Goal: Information Seeking & Learning: Learn about a topic

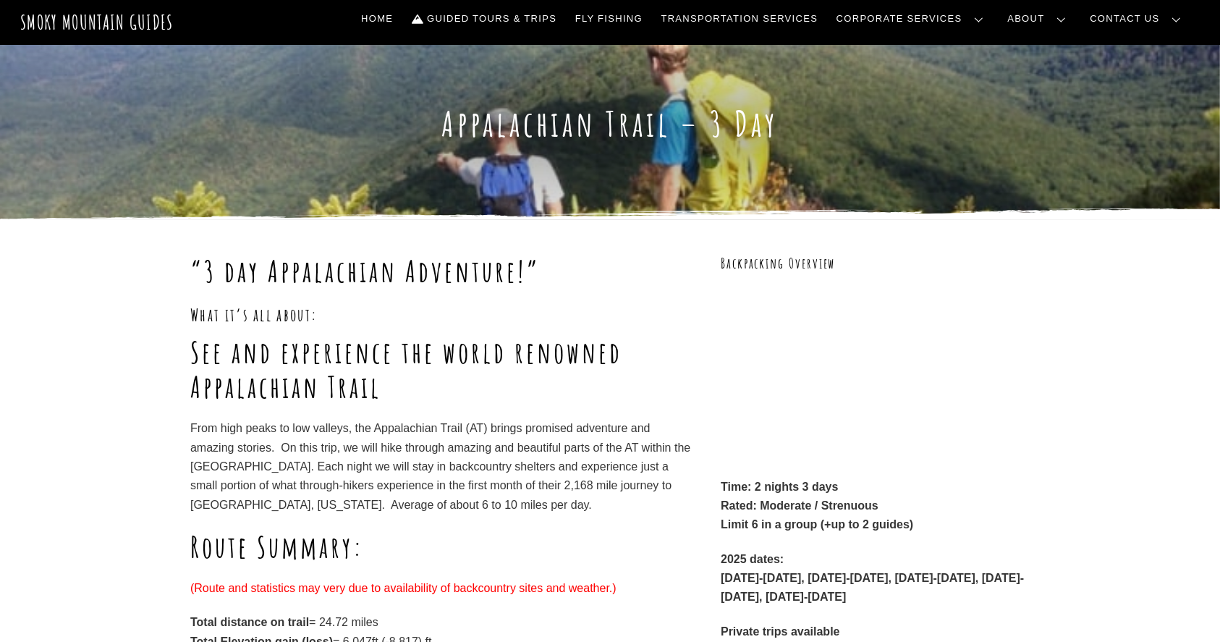
click at [0, 567] on div "“3 day Appalachian Adventure!” What it’s all about: See and experience the worl…" at bounding box center [610, 579] width 1220 height 721
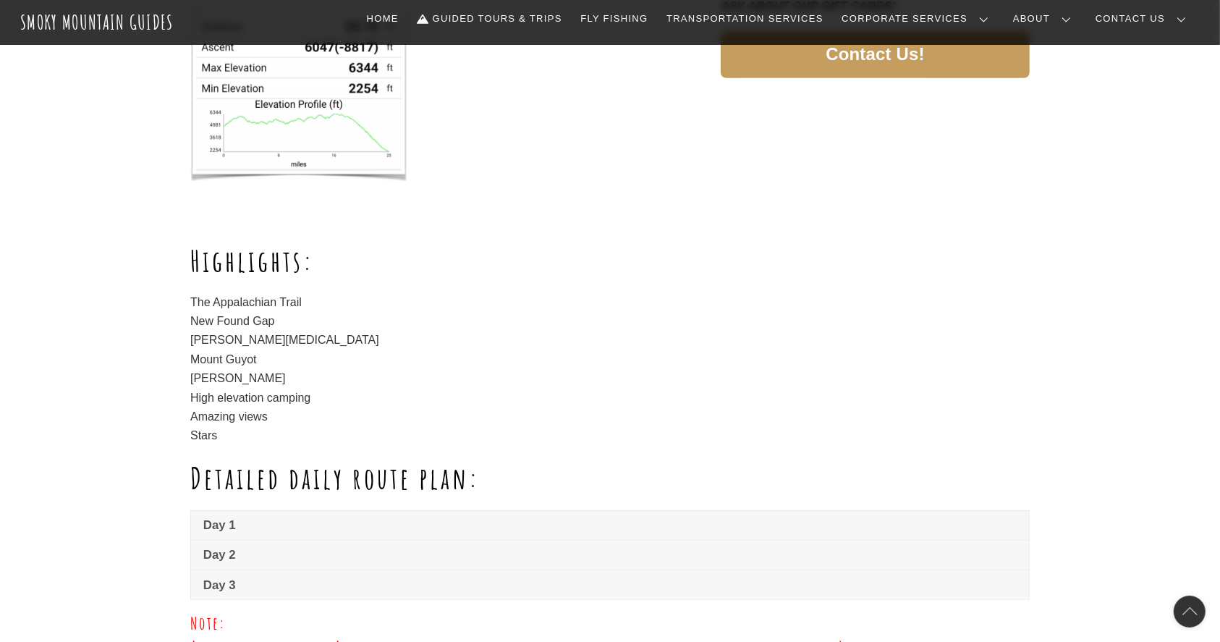
scroll to position [699, 0]
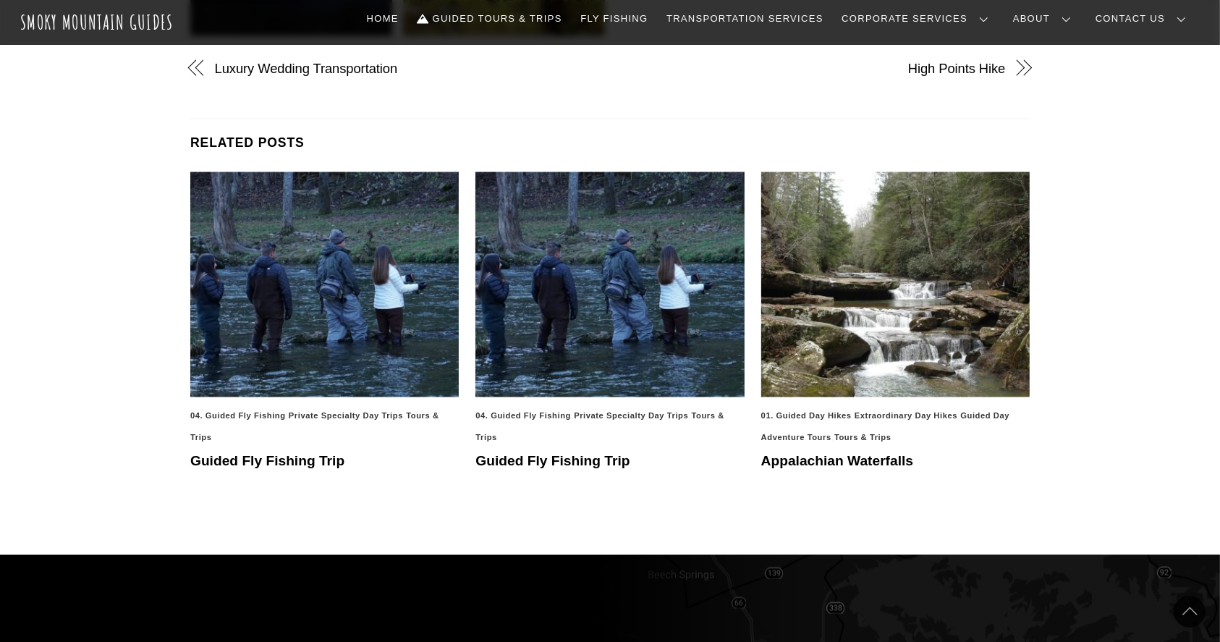
scroll to position [2353, 0]
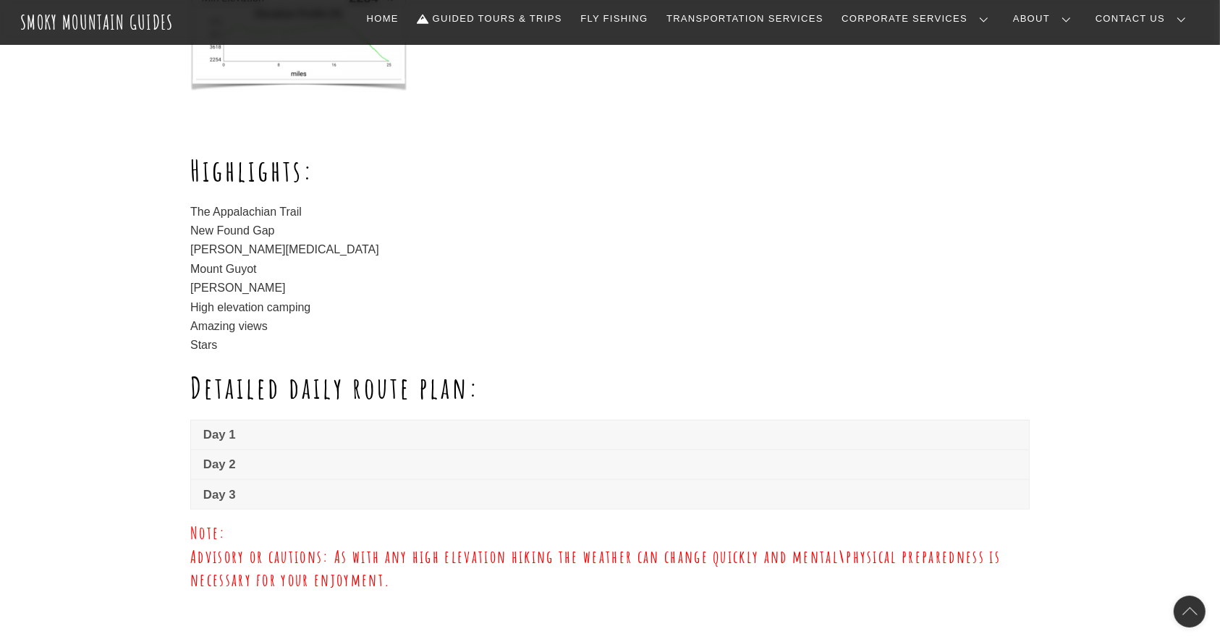
scroll to position [0, 0]
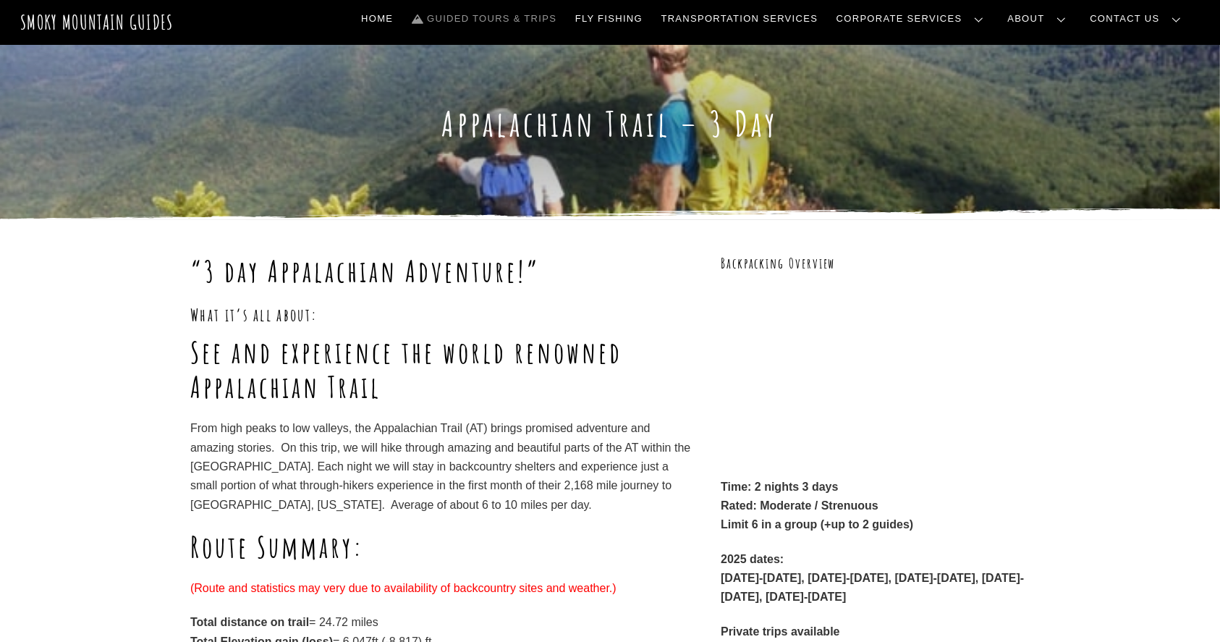
click at [561, 23] on link "Guided Tours & Trips" at bounding box center [484, 19] width 156 height 30
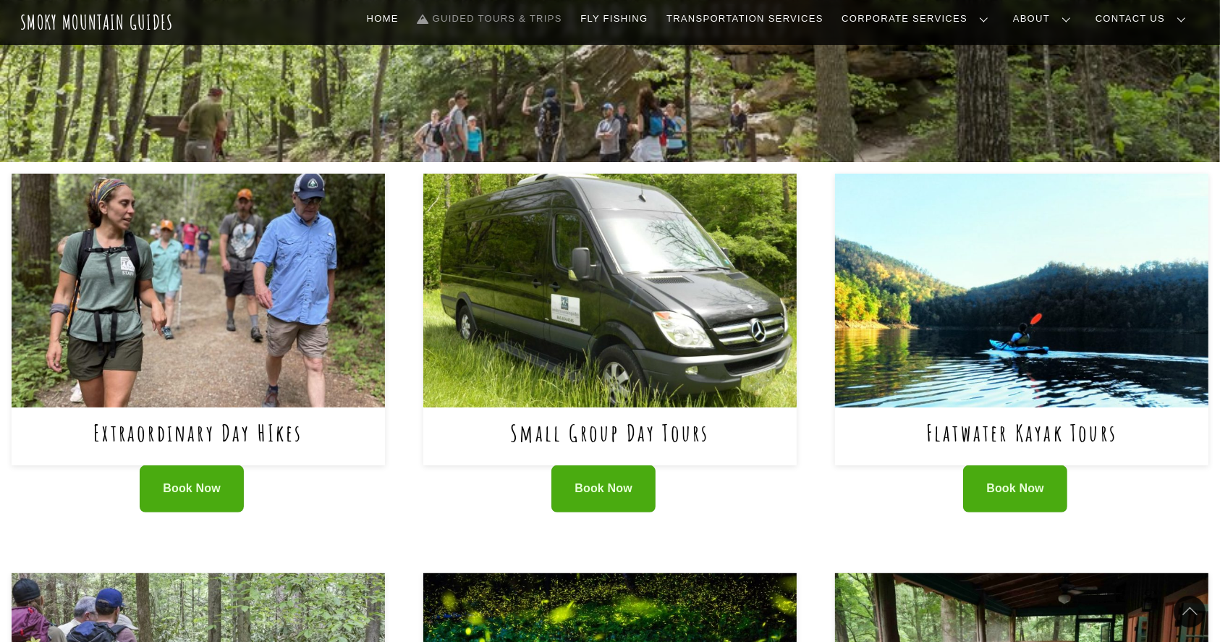
scroll to position [464, 0]
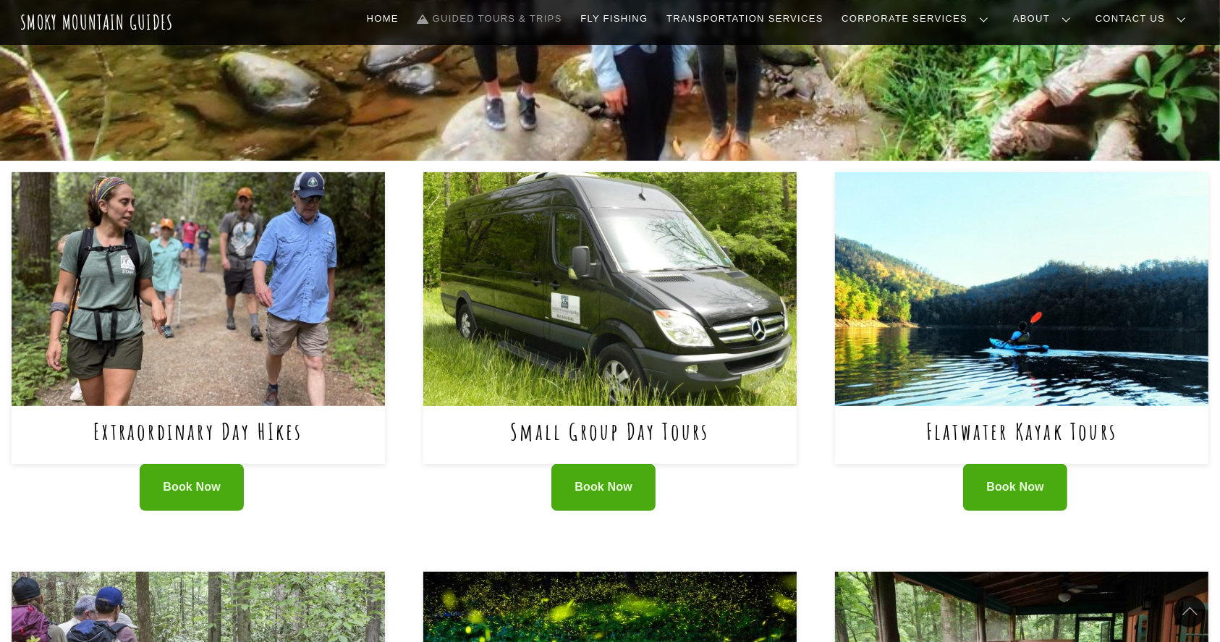
click at [1098, 324] on img at bounding box center [1021, 289] width 373 height 234
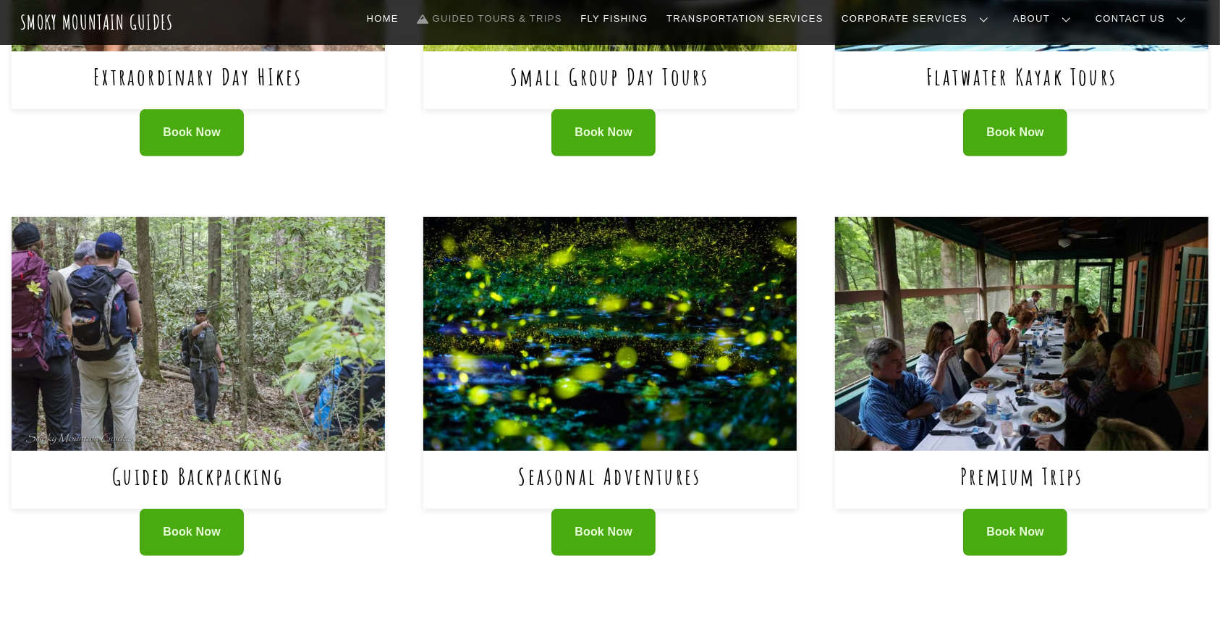
scroll to position [835, 0]
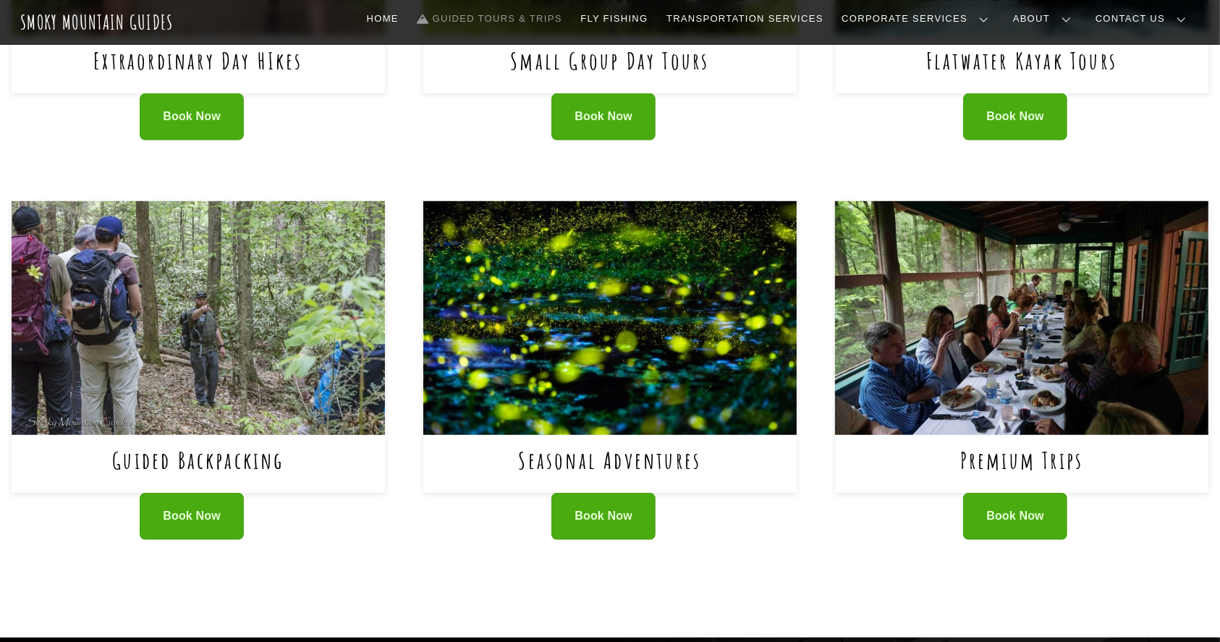
click at [143, 331] on img at bounding box center [198, 318] width 373 height 234
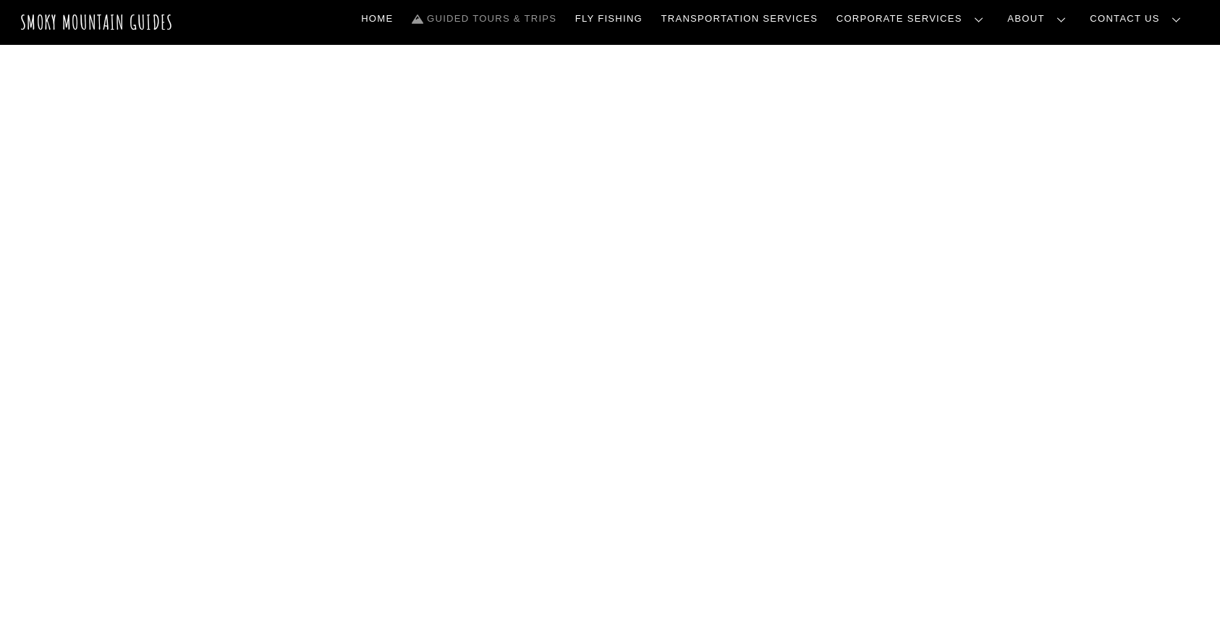
scroll to position [889, 0]
